Goal: Transaction & Acquisition: Purchase product/service

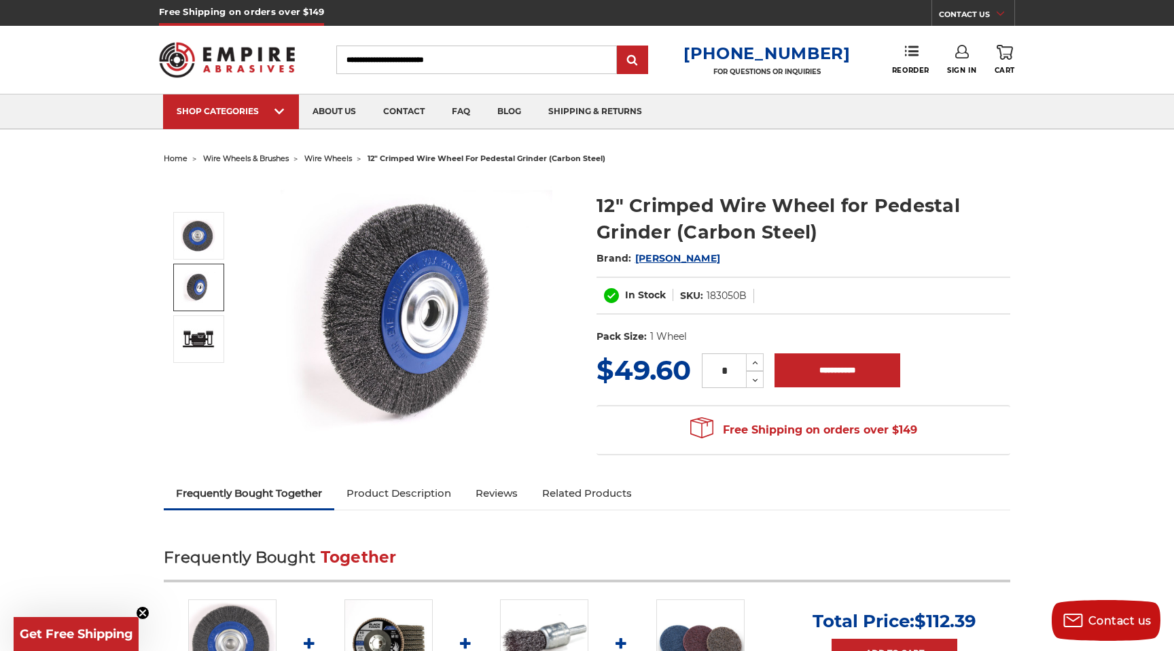
click at [211, 277] on img at bounding box center [198, 287] width 34 height 34
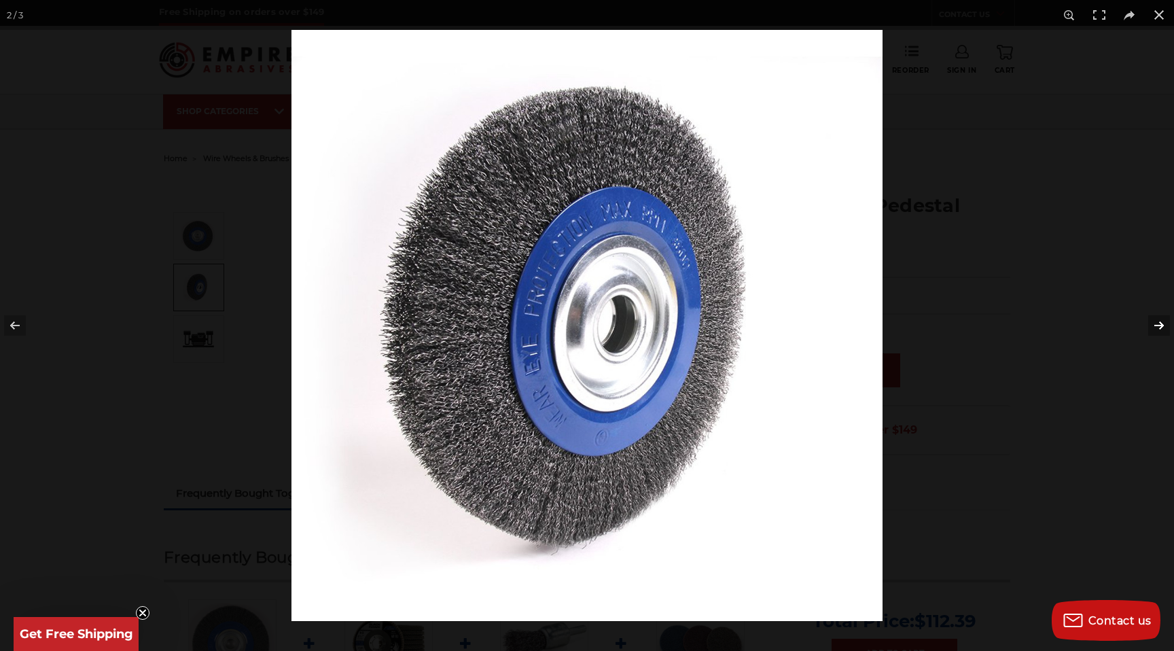
click at [1167, 329] on button at bounding box center [1151, 325] width 48 height 68
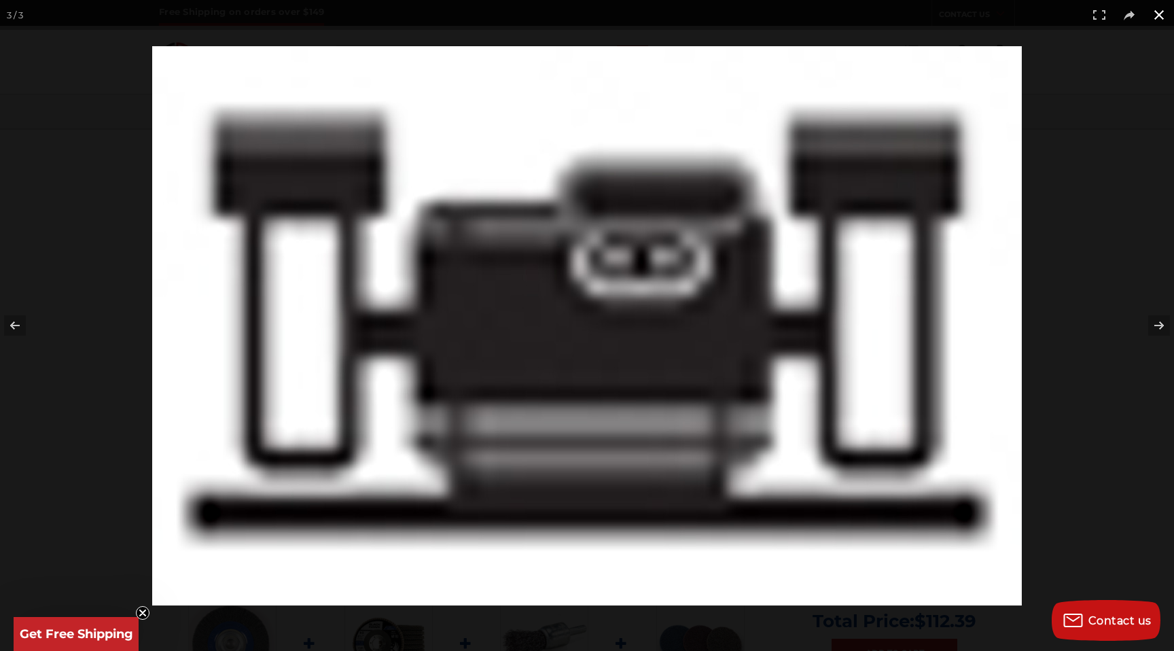
click at [1162, 16] on button at bounding box center [1159, 15] width 30 height 30
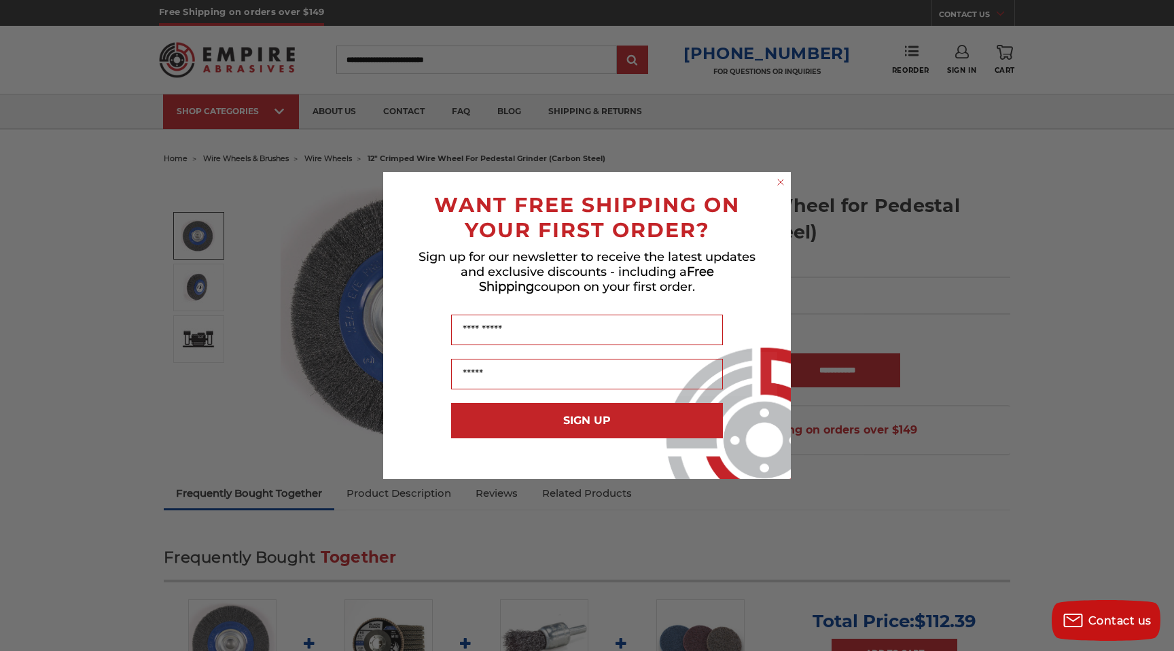
click at [778, 181] on circle "Close dialog" at bounding box center [781, 182] width 13 height 13
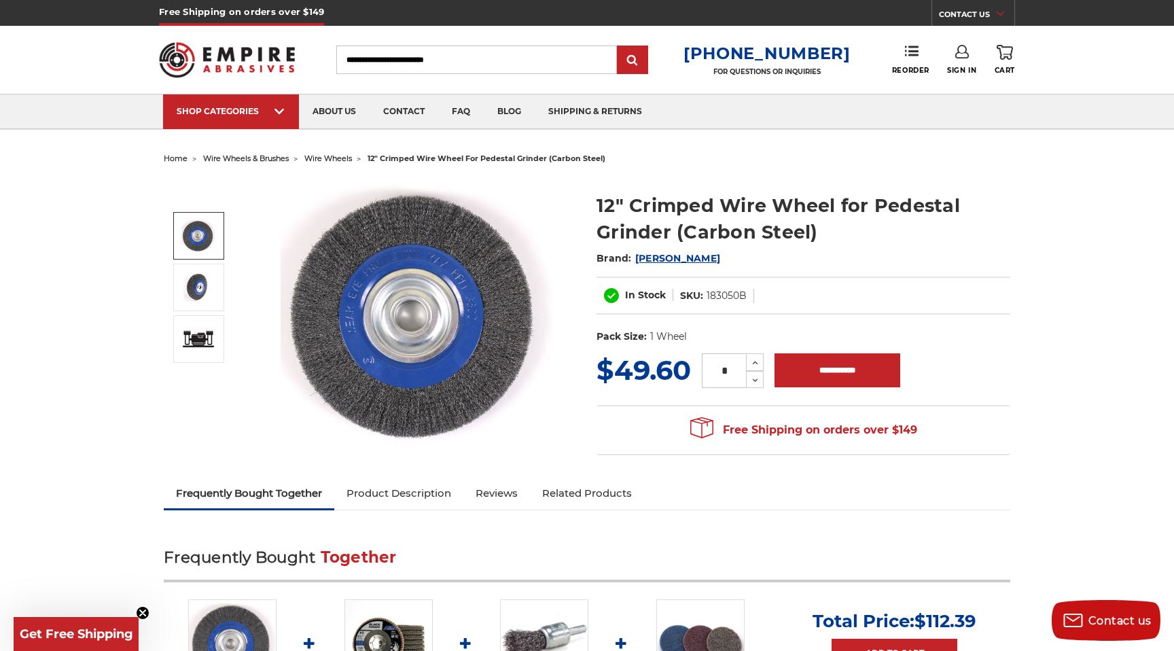
click at [325, 158] on span "wire wheels" at bounding box center [328, 159] width 48 height 10
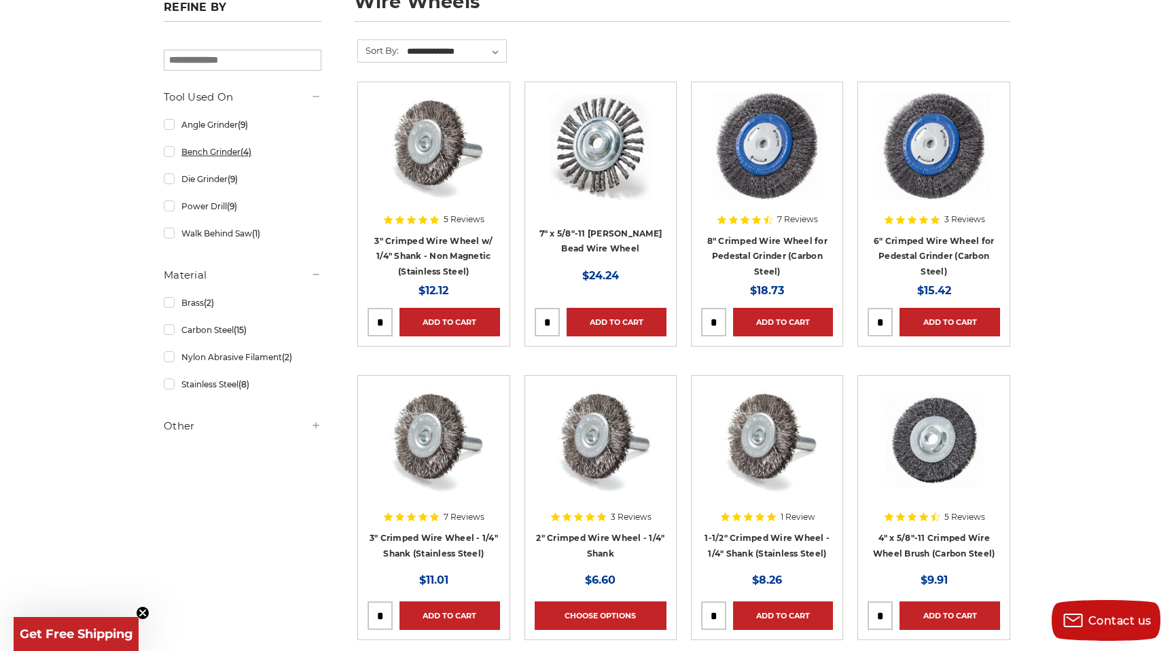
scroll to position [228, 0]
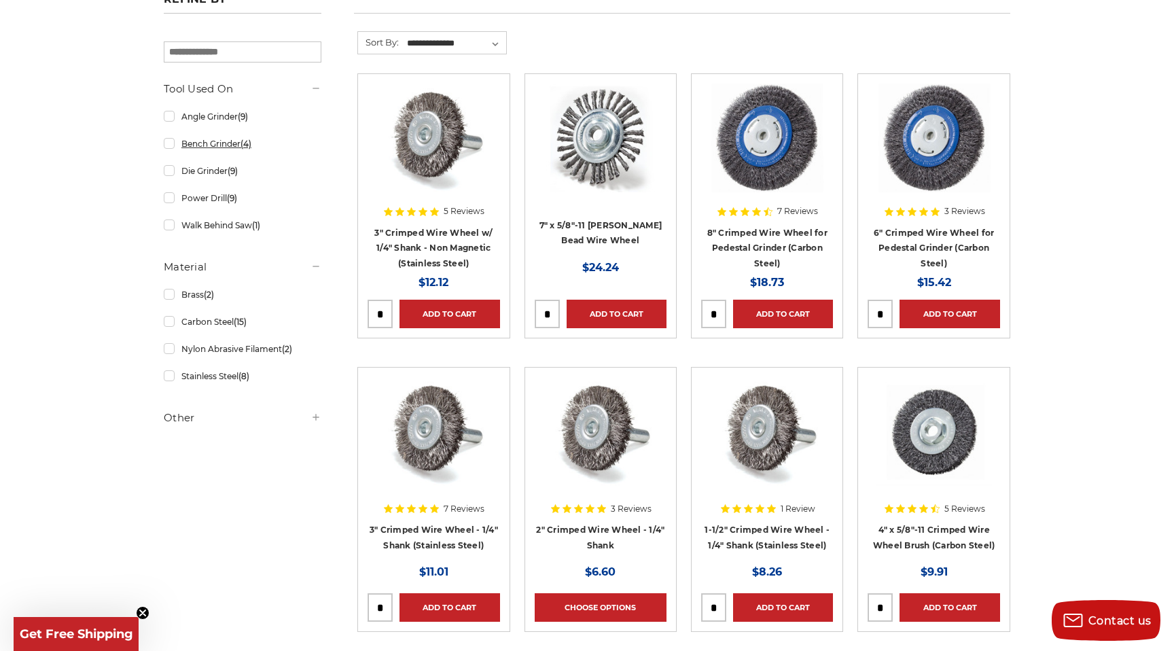
click at [167, 146] on link "Bench Grinder (4)" at bounding box center [243, 144] width 158 height 24
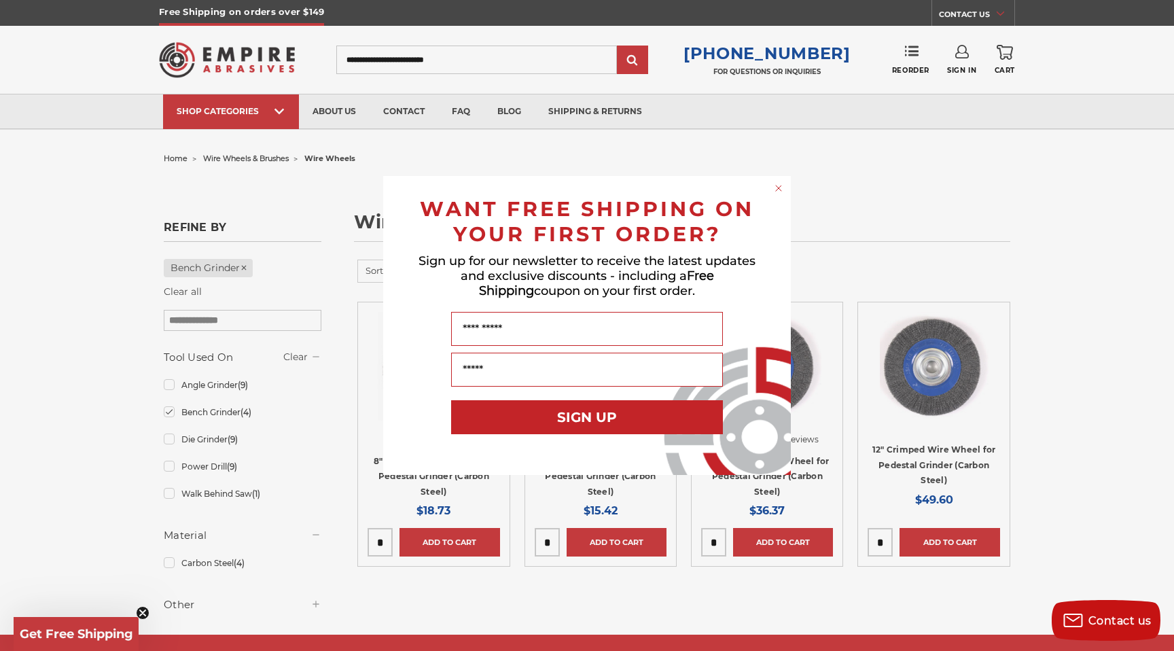
click at [773, 183] on icon "Close dialog" at bounding box center [779, 188] width 14 height 14
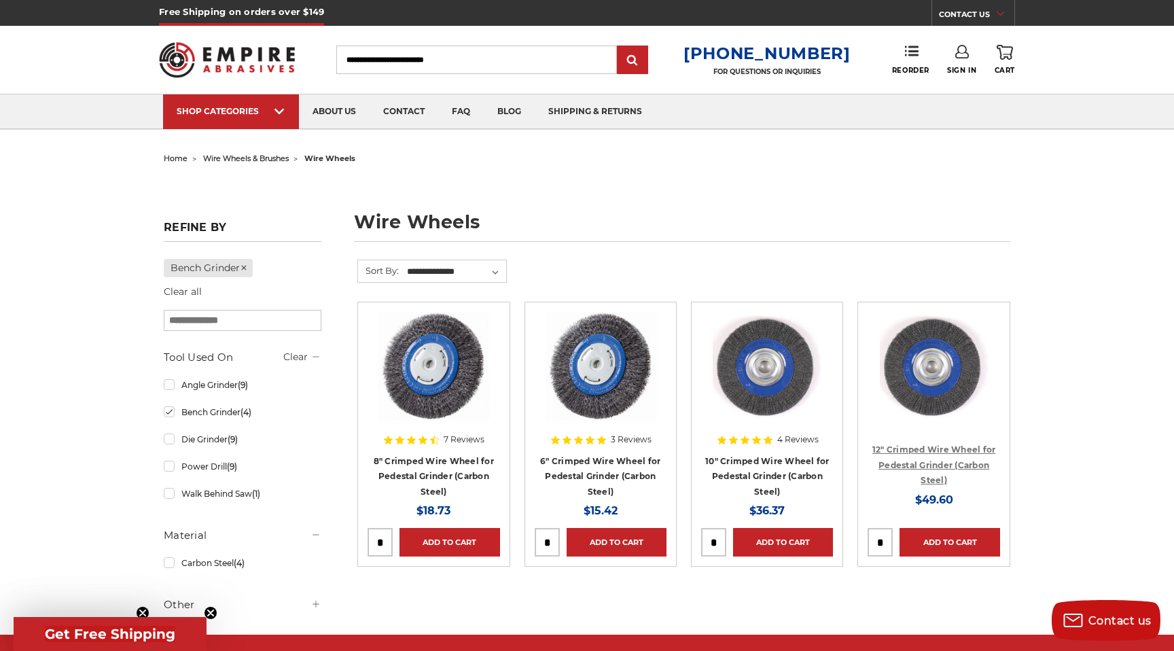
click at [921, 460] on link "12" Crimped Wire Wheel for Pedestal Grinder (Carbon Steel)" at bounding box center [934, 464] width 124 height 41
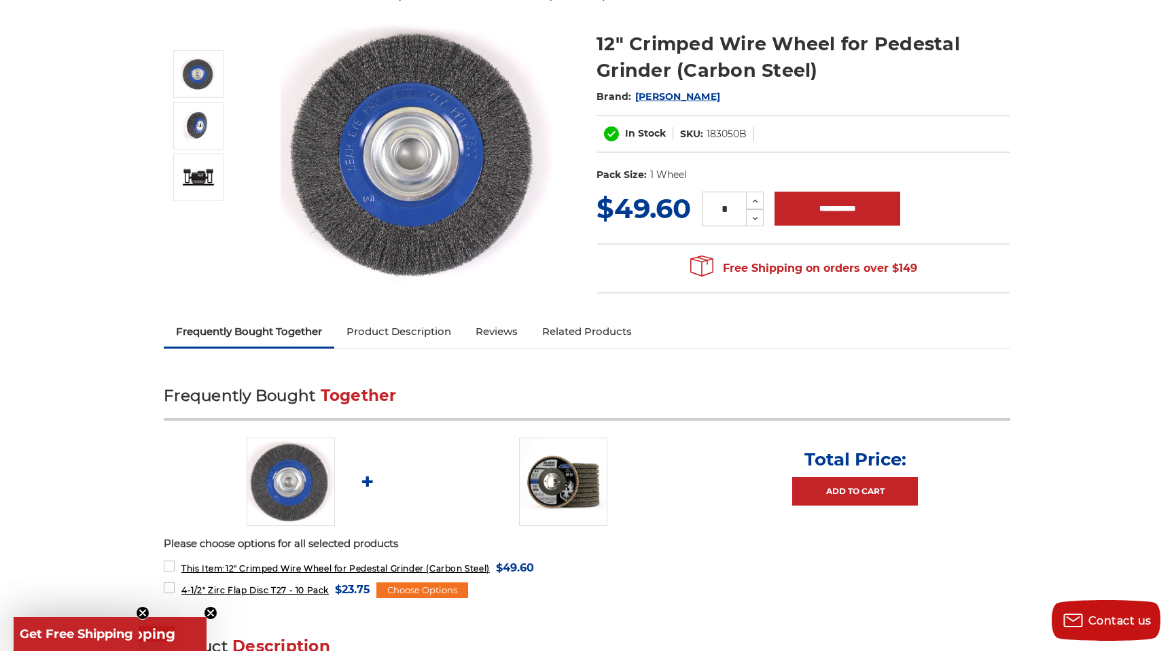
scroll to position [171, 0]
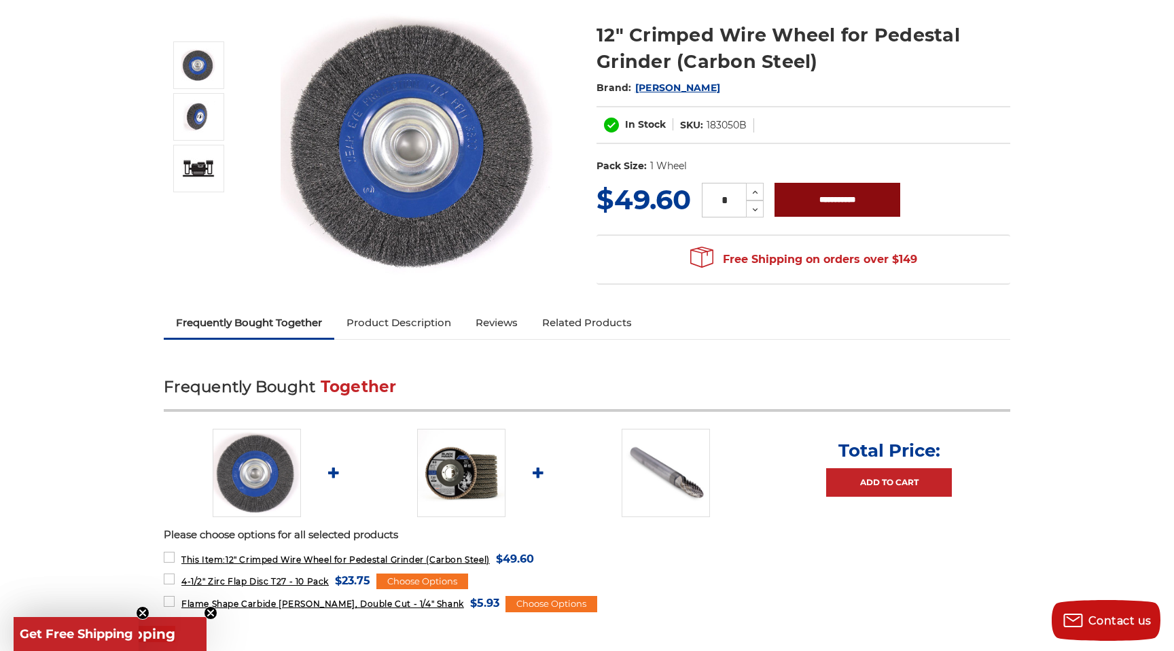
click at [854, 200] on input "**********" at bounding box center [838, 200] width 126 height 34
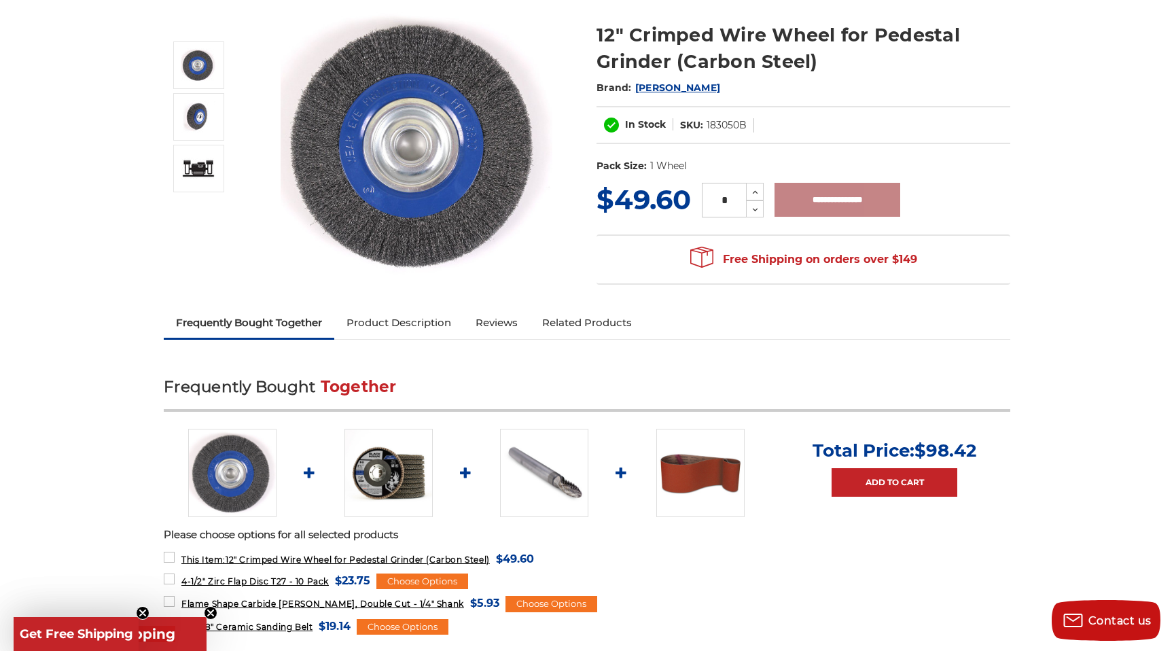
type input "**********"
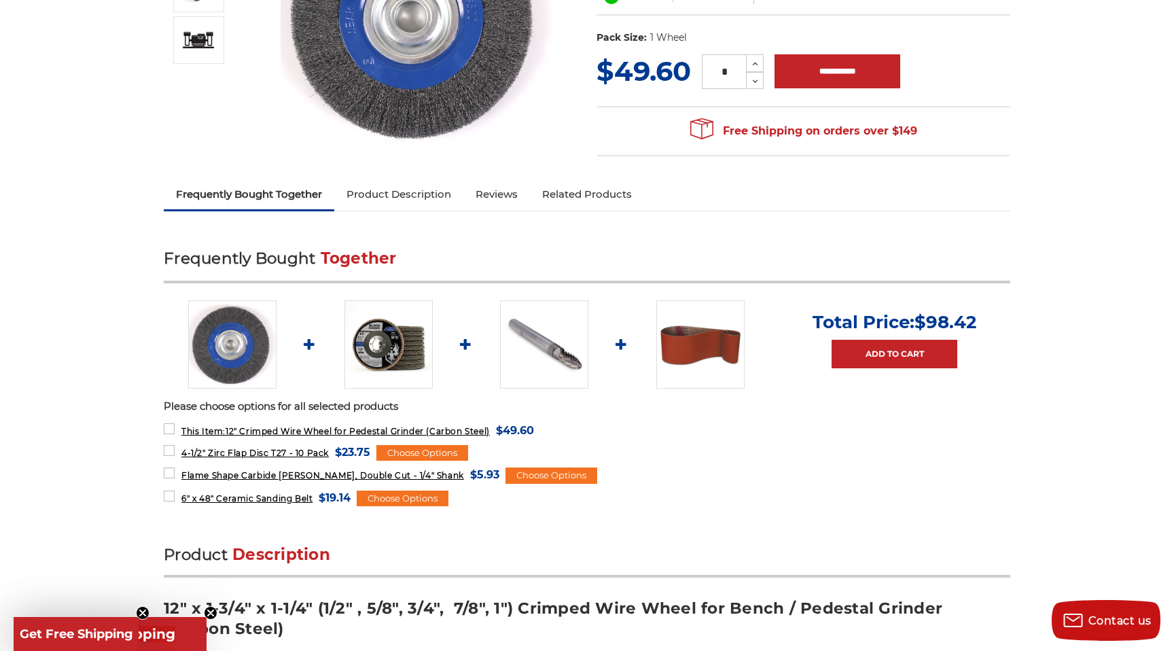
click at [423, 182] on link "Product Description" at bounding box center [398, 194] width 129 height 30
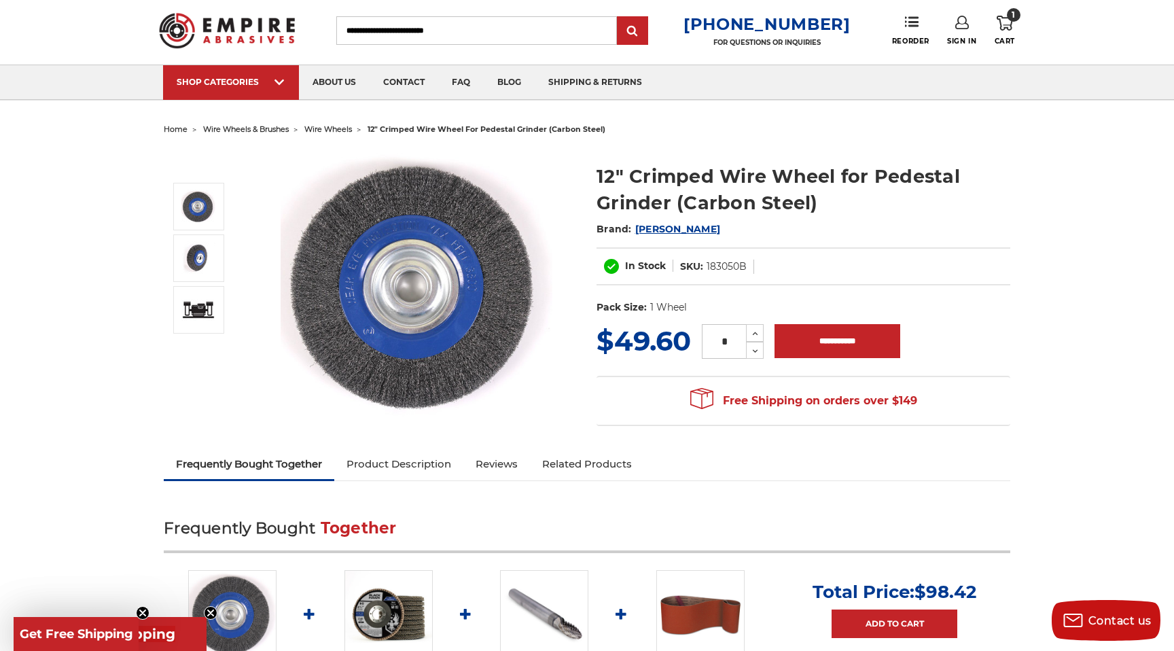
scroll to position [0, 0]
